Goal: Find specific page/section: Find specific page/section

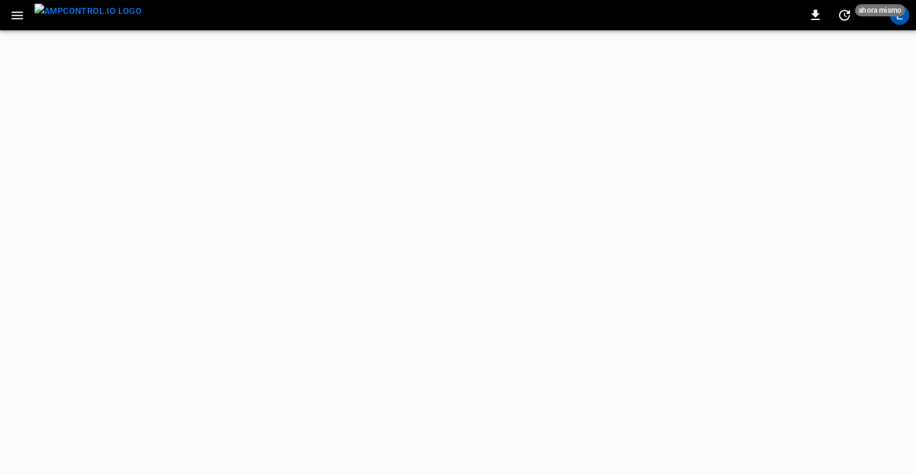
click at [15, 19] on icon "button" at bounding box center [17, 15] width 15 height 15
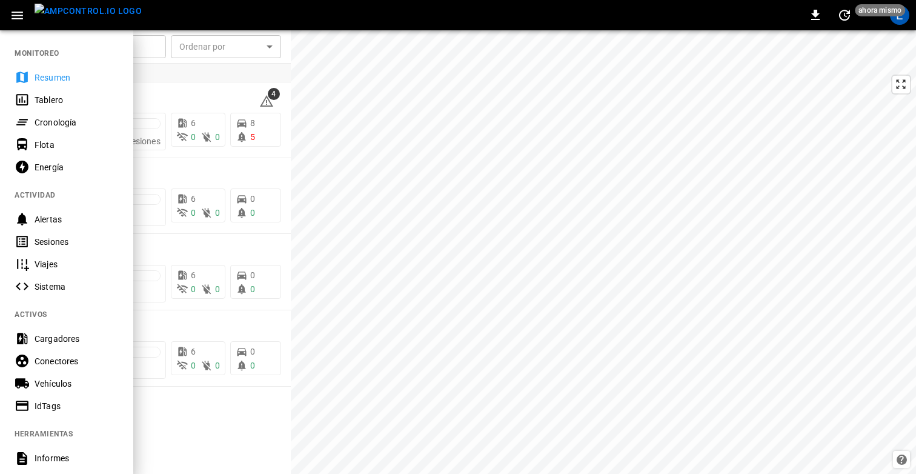
click at [53, 232] on div "Sesiones" at bounding box center [66, 241] width 133 height 22
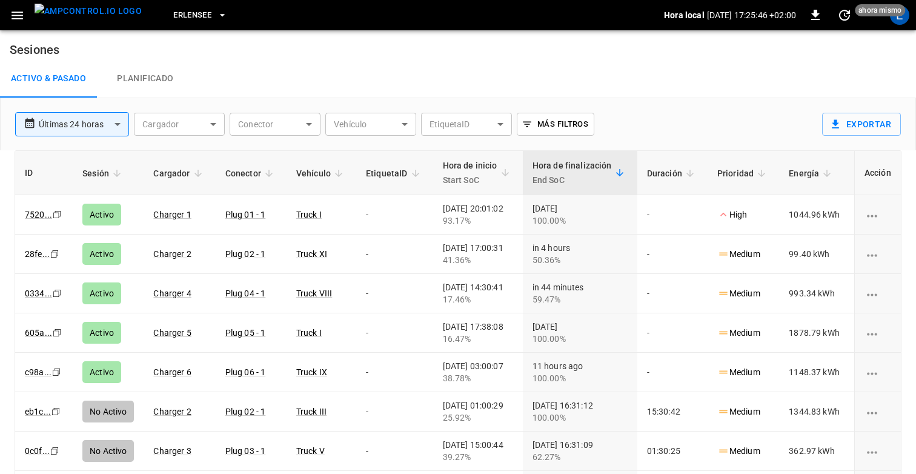
click at [126, 87] on link "Planificado" at bounding box center [145, 78] width 97 height 39
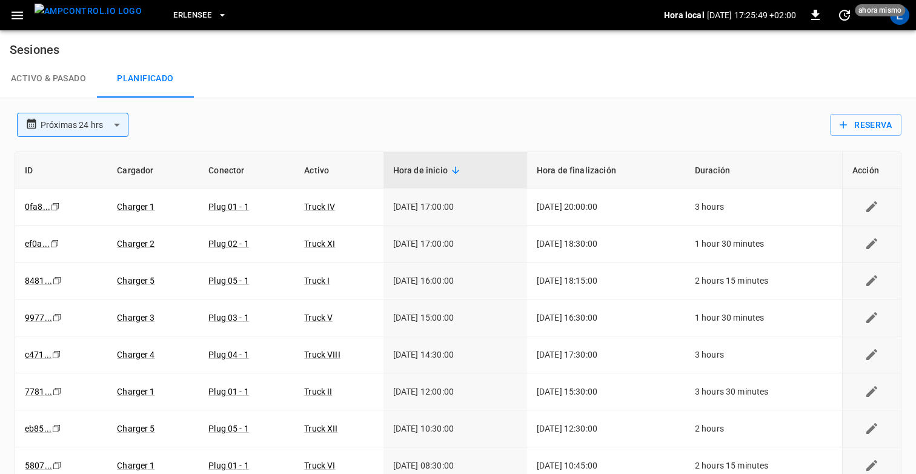
click at [42, 75] on link "Activo & Pasado" at bounding box center [48, 78] width 97 height 39
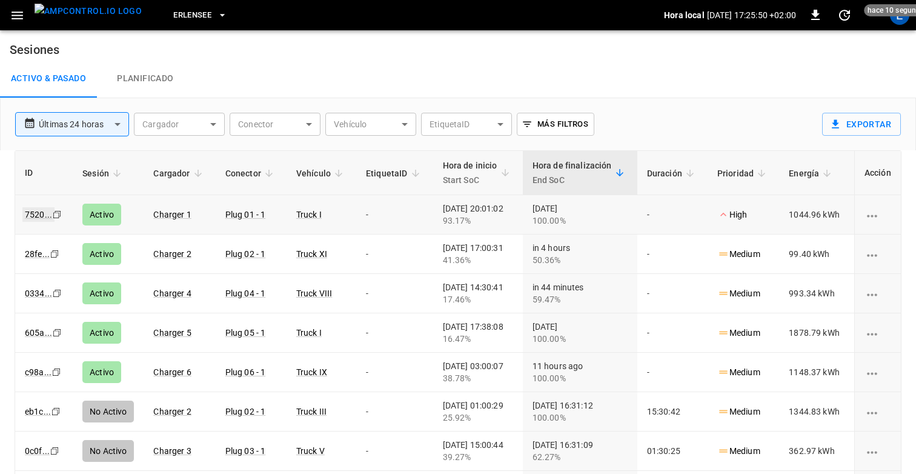
click at [34, 213] on link "7520 ..." at bounding box center [38, 214] width 32 height 15
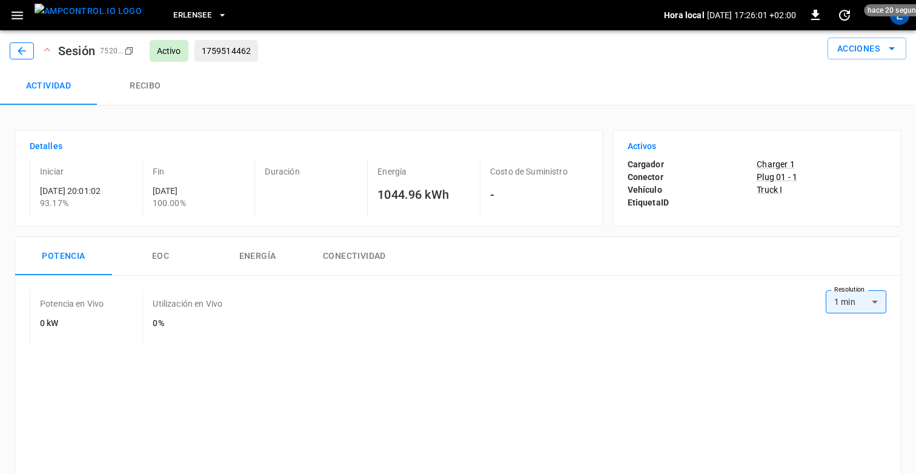
click at [19, 53] on icon "button" at bounding box center [22, 51] width 12 height 12
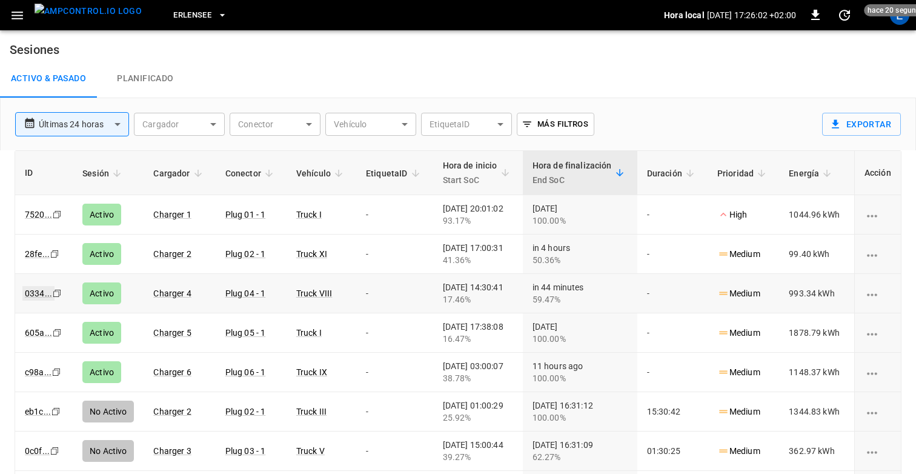
click at [36, 296] on link "0334 ..." at bounding box center [38, 293] width 32 height 15
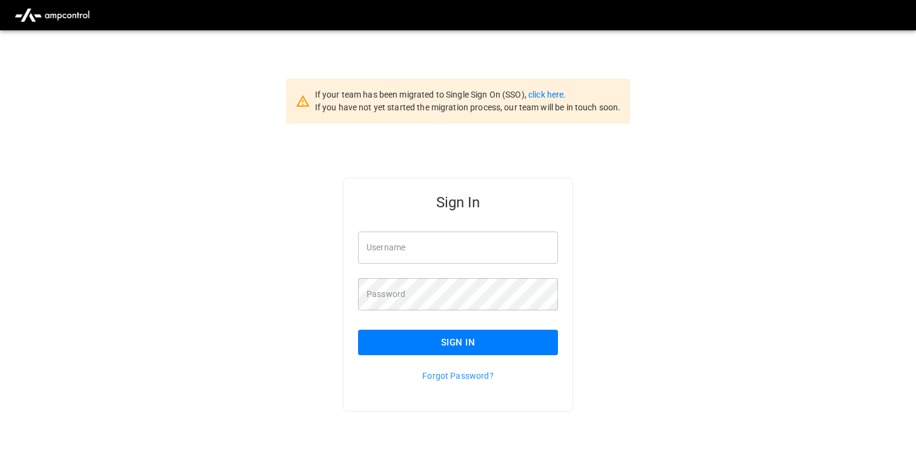
type input "**********"
